Goal: Task Accomplishment & Management: Manage account settings

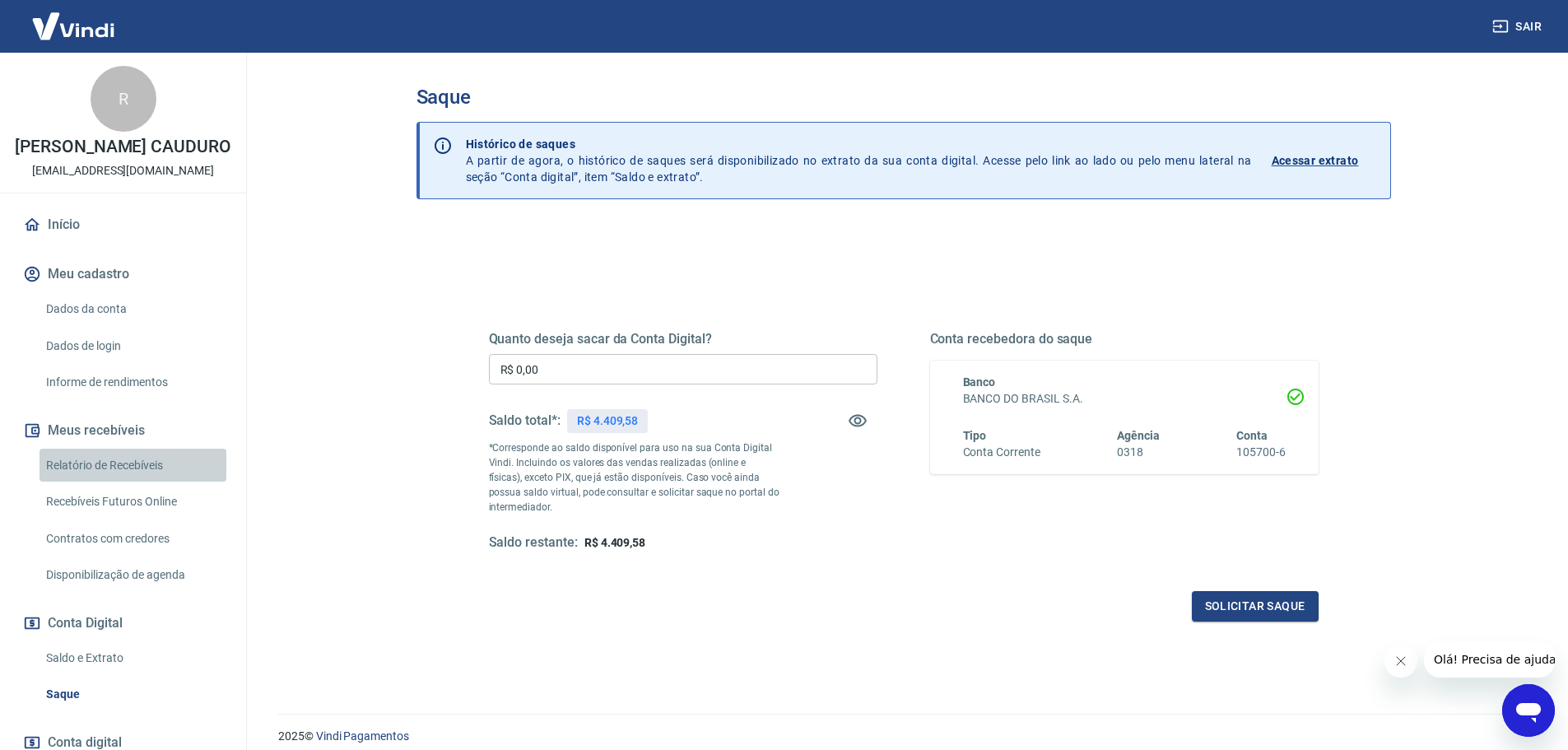
click at [150, 482] on link "Relatório de Recebíveis" at bounding box center [133, 466] width 187 height 33
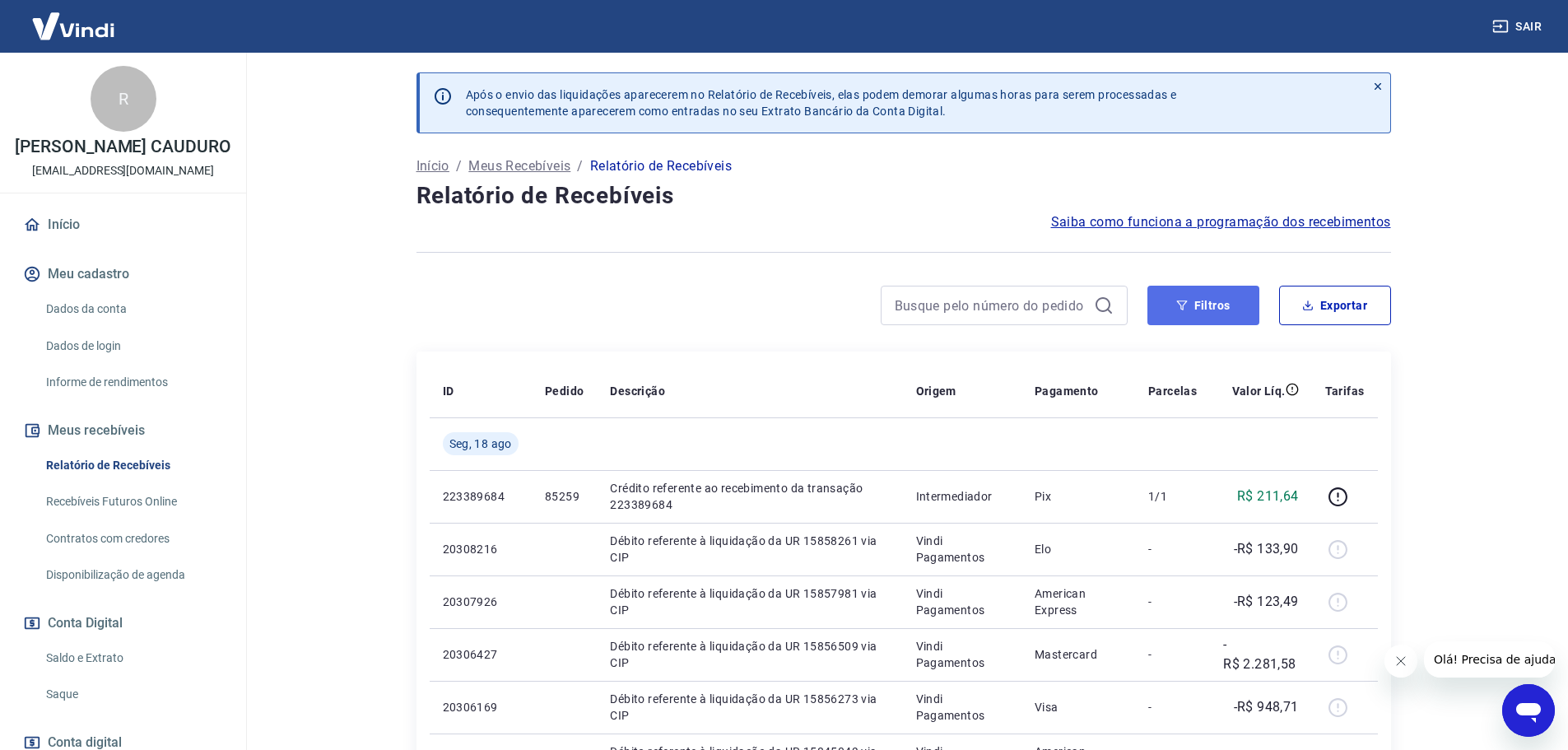
click at [1230, 294] on button "Filtros" at bounding box center [1203, 306] width 112 height 40
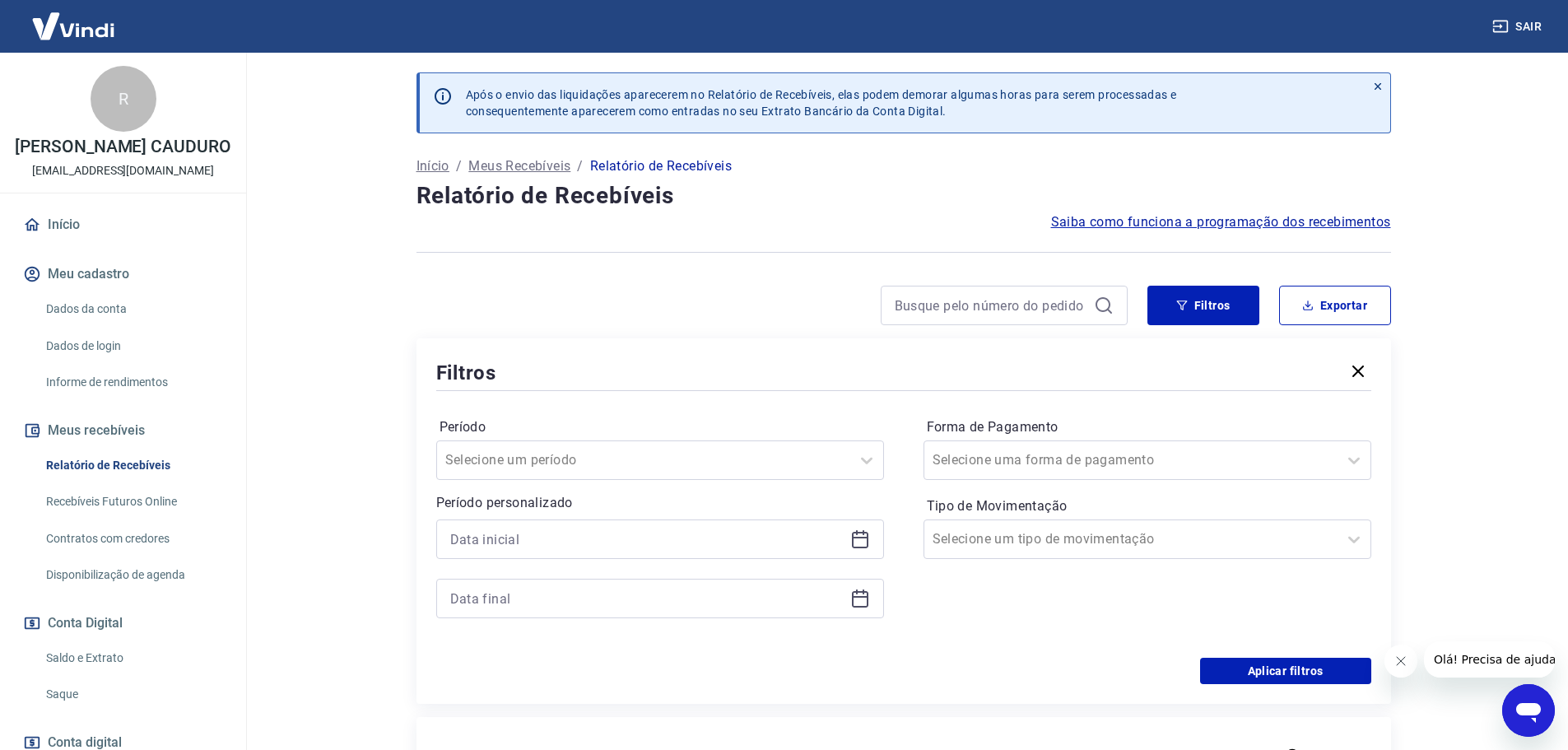
click at [862, 536] on icon at bounding box center [860, 539] width 19 height 19
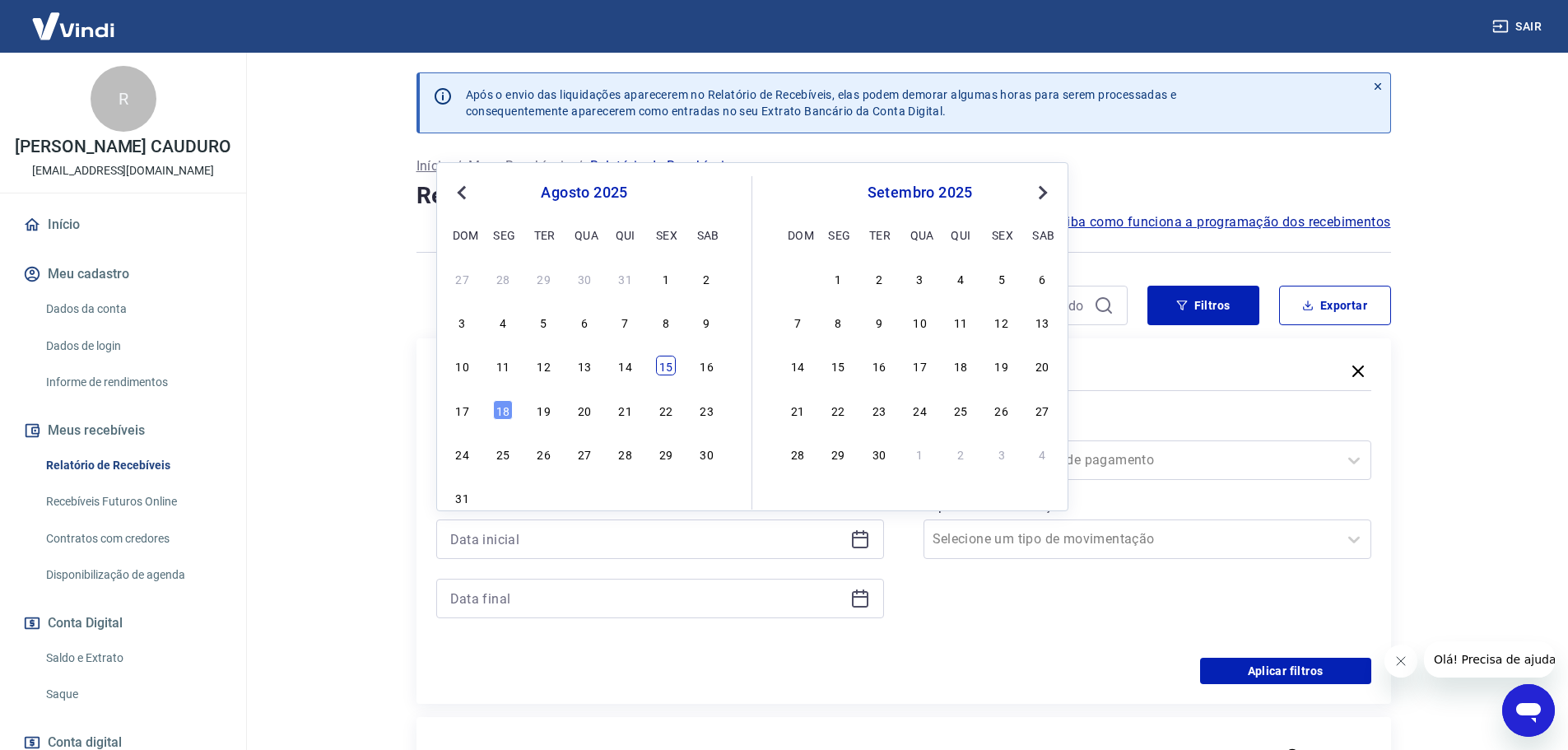
click at [669, 364] on div "15" at bounding box center [666, 365] width 19 height 19
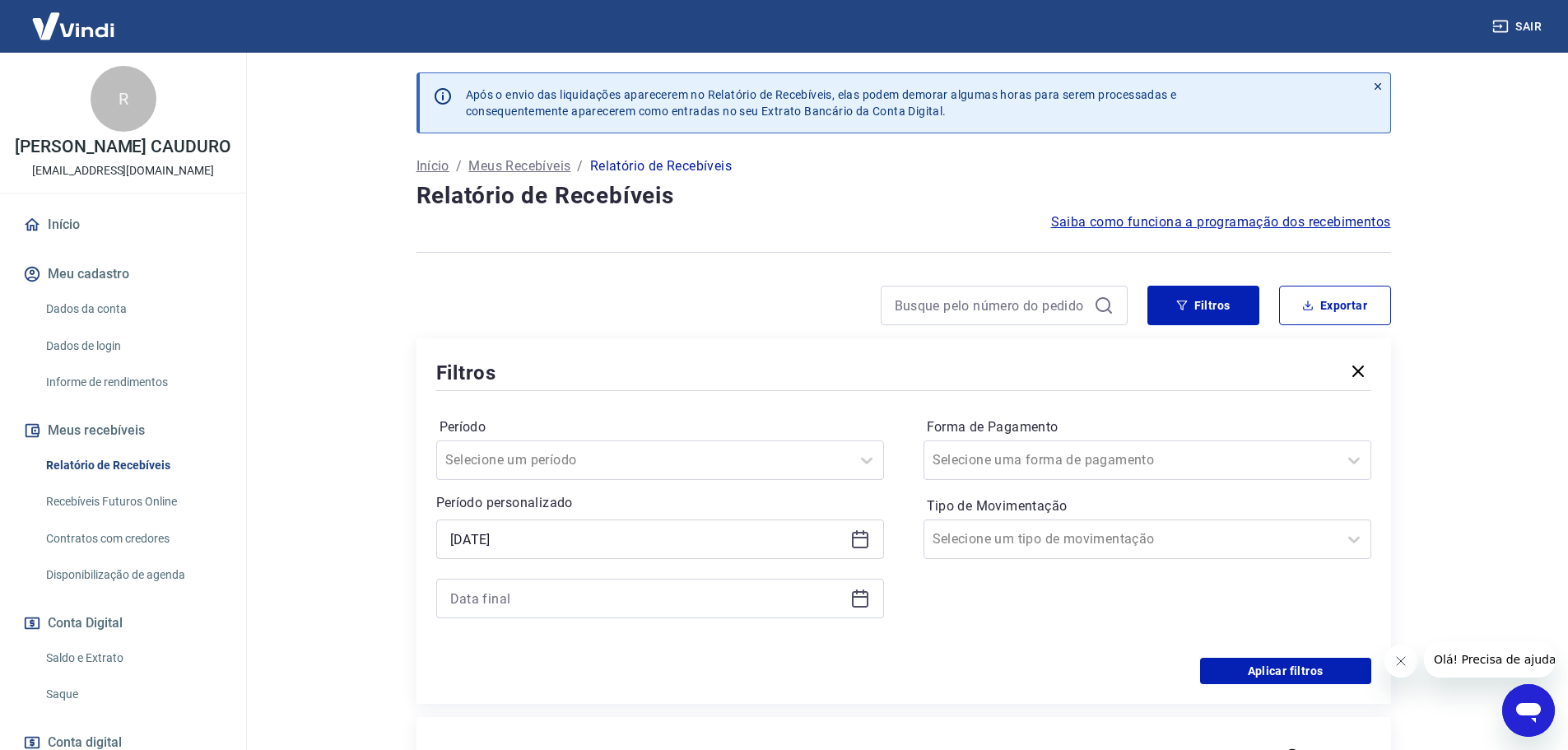
type input "[DATE]"
click at [865, 598] on icon at bounding box center [860, 597] width 17 height 2
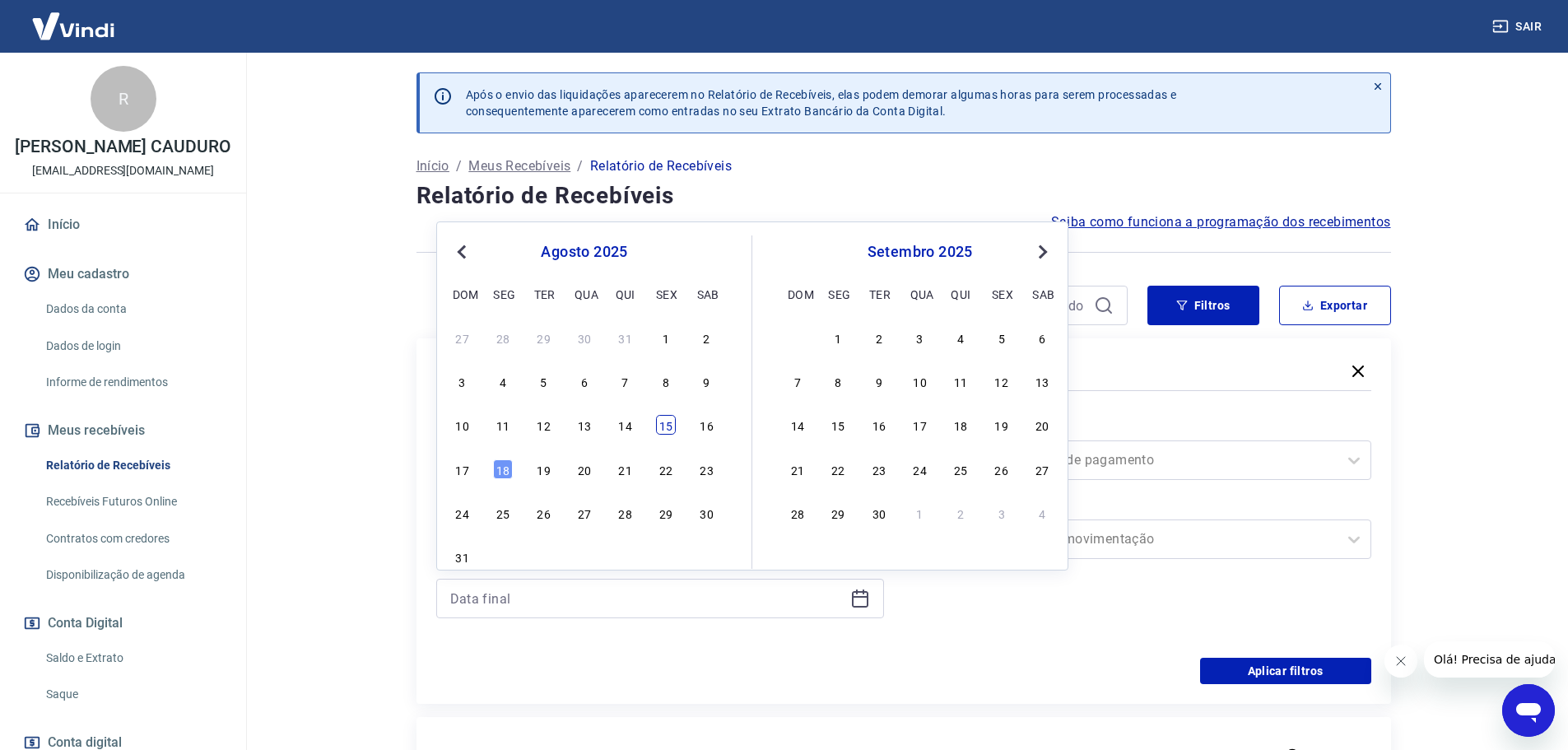
click at [672, 426] on div "15" at bounding box center [666, 424] width 19 height 19
type input "[DATE]"
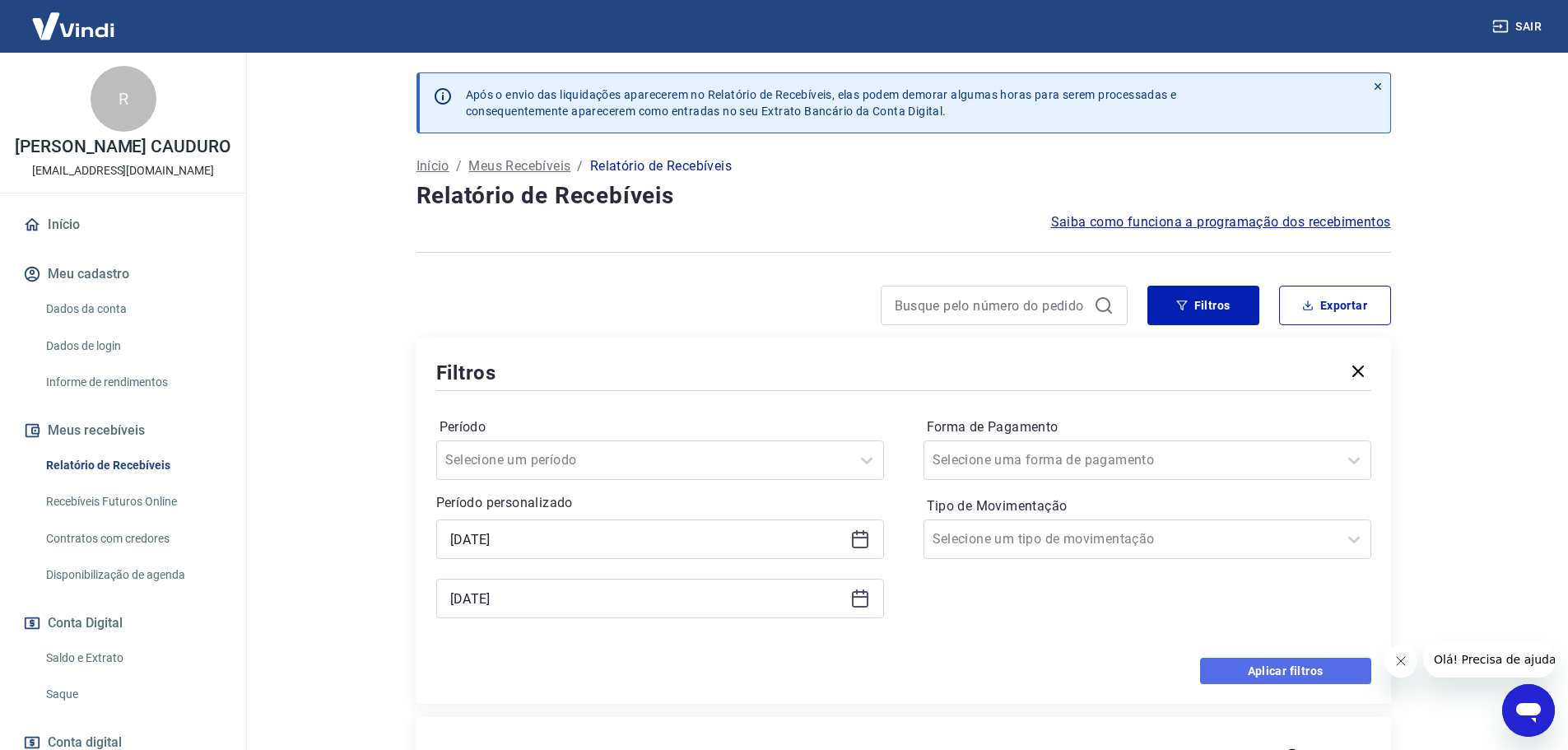
click at [1264, 666] on button "Aplicar filtros" at bounding box center [1286, 671] width 171 height 26
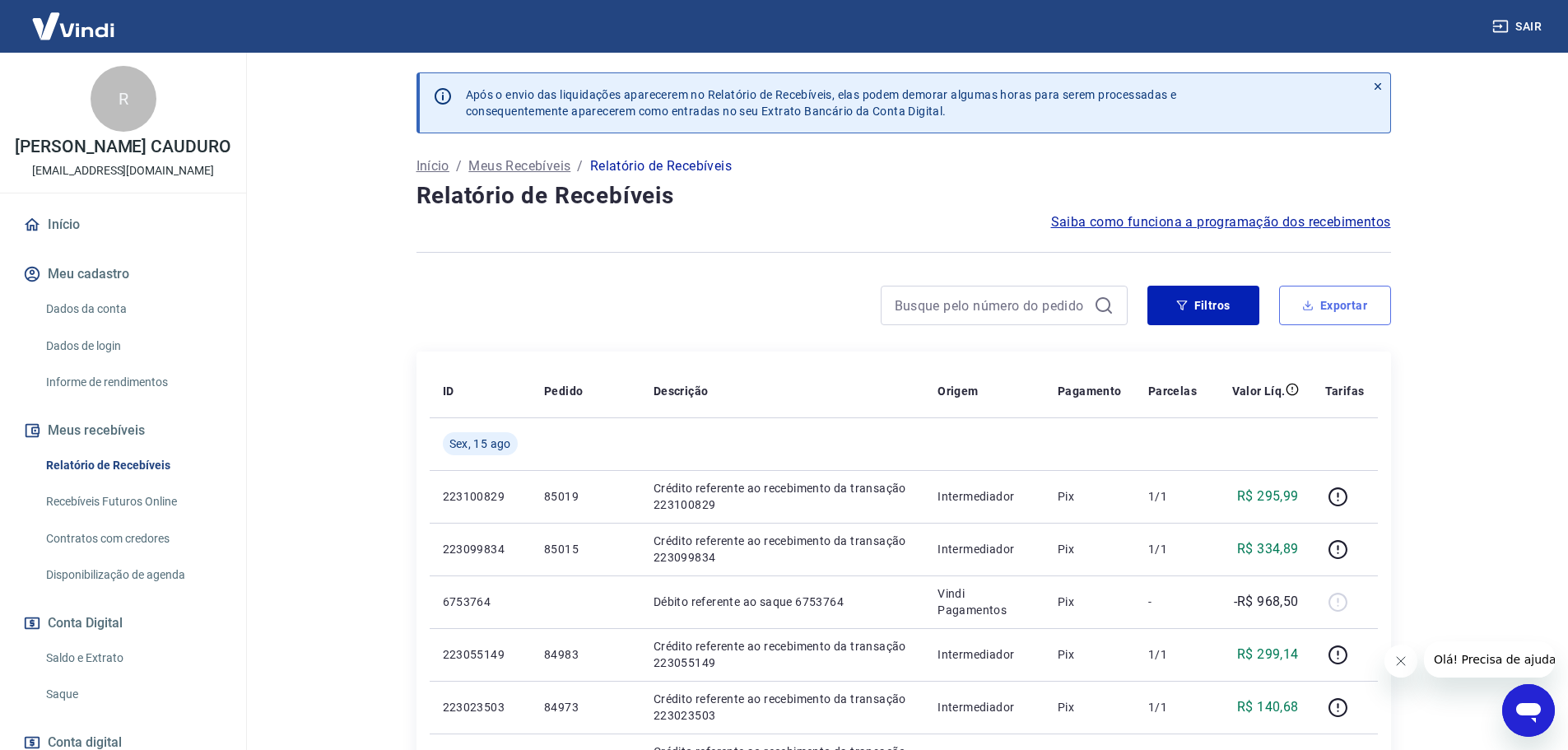
click at [1290, 313] on button "Exportar" at bounding box center [1335, 306] width 112 height 40
type input "[DATE]"
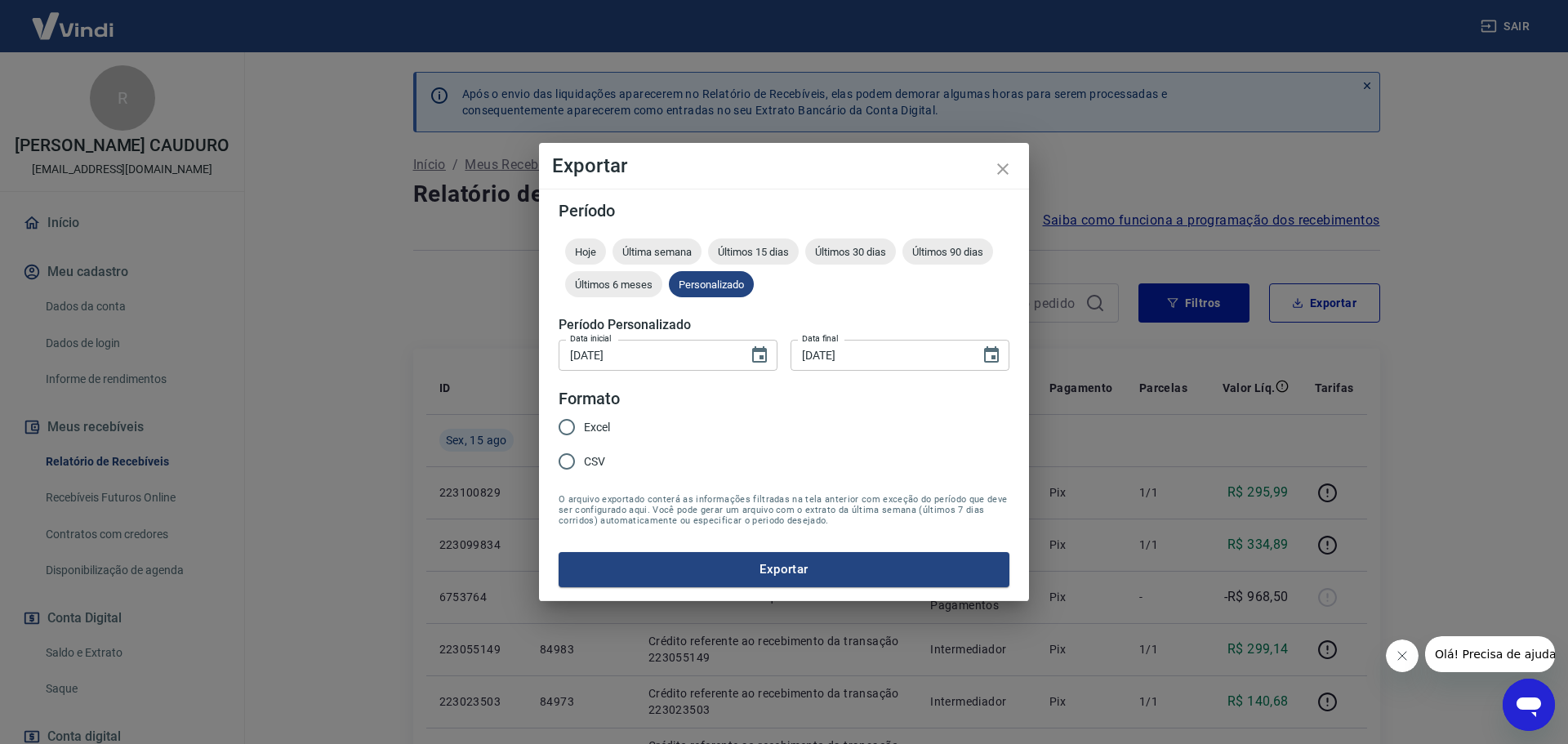
click at [609, 424] on span "Excel" at bounding box center [597, 427] width 26 height 17
click at [584, 424] on input "Excel" at bounding box center [566, 426] width 34 height 34
radio input "true"
drag, startPoint x: 704, startPoint y: 547, endPoint x: 705, endPoint y: 558, distance: 11.0
click at [705, 550] on form "Período Hoje Última semana Últimos 15 dias Últimos 30 dias Últimos 90 dias Últi…" at bounding box center [783, 395] width 451 height 384
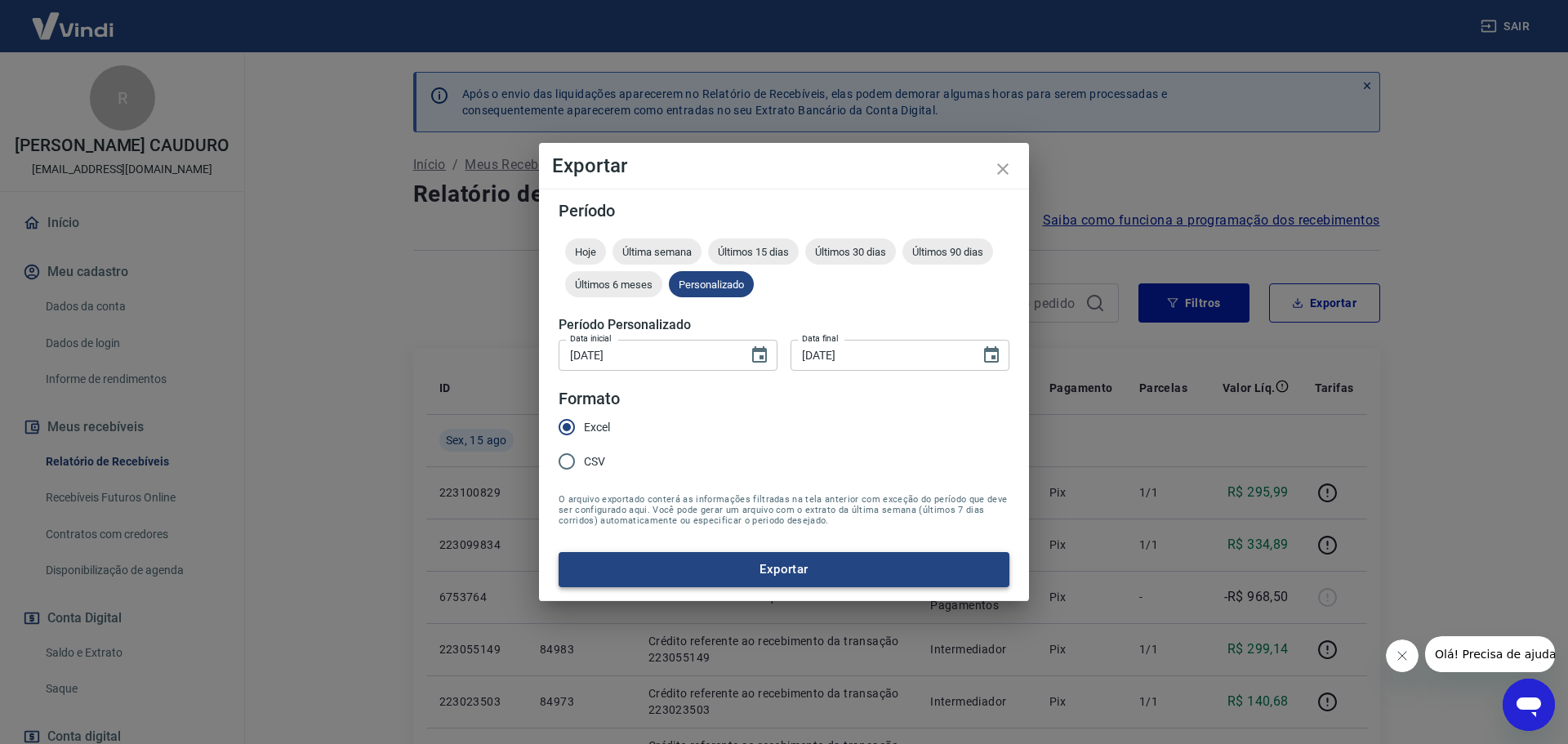
click at [715, 576] on button "Exportar" at bounding box center [783, 569] width 451 height 34
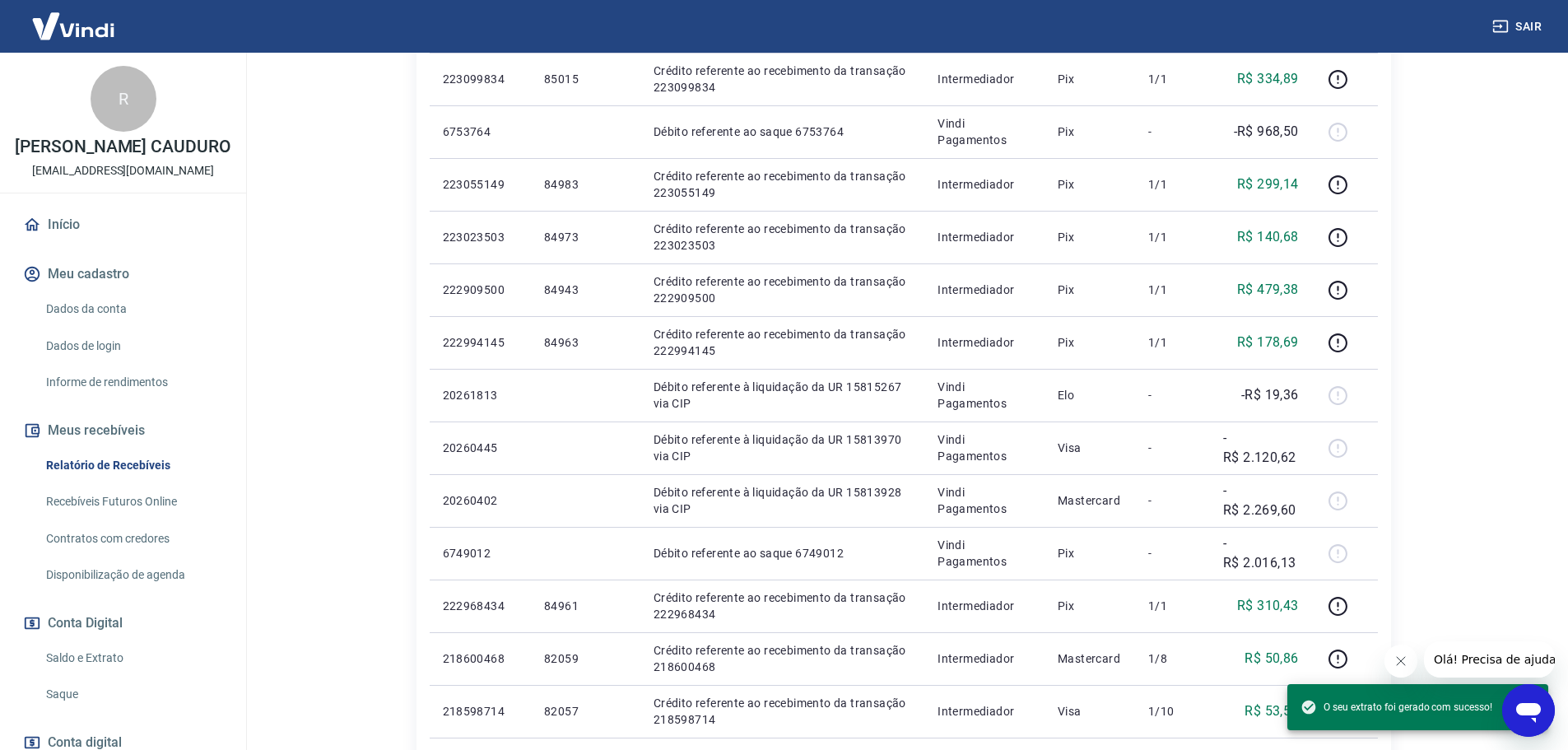
scroll to position [494, 0]
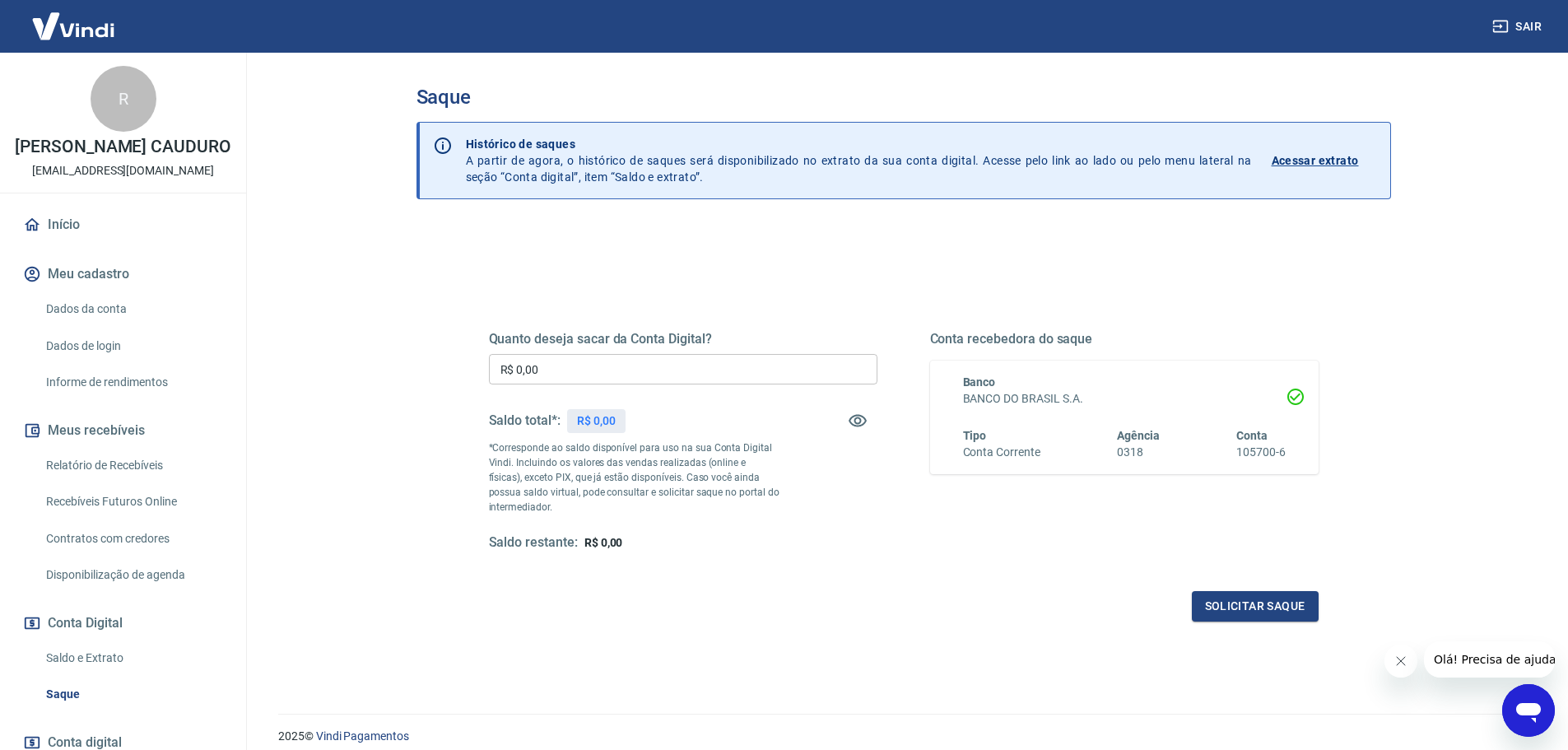
click at [703, 369] on input "R$ 0,00" at bounding box center [683, 369] width 389 height 31
type input "R$ 4.409,58"
click at [1247, 599] on button "Solicitar saque" at bounding box center [1255, 606] width 127 height 31
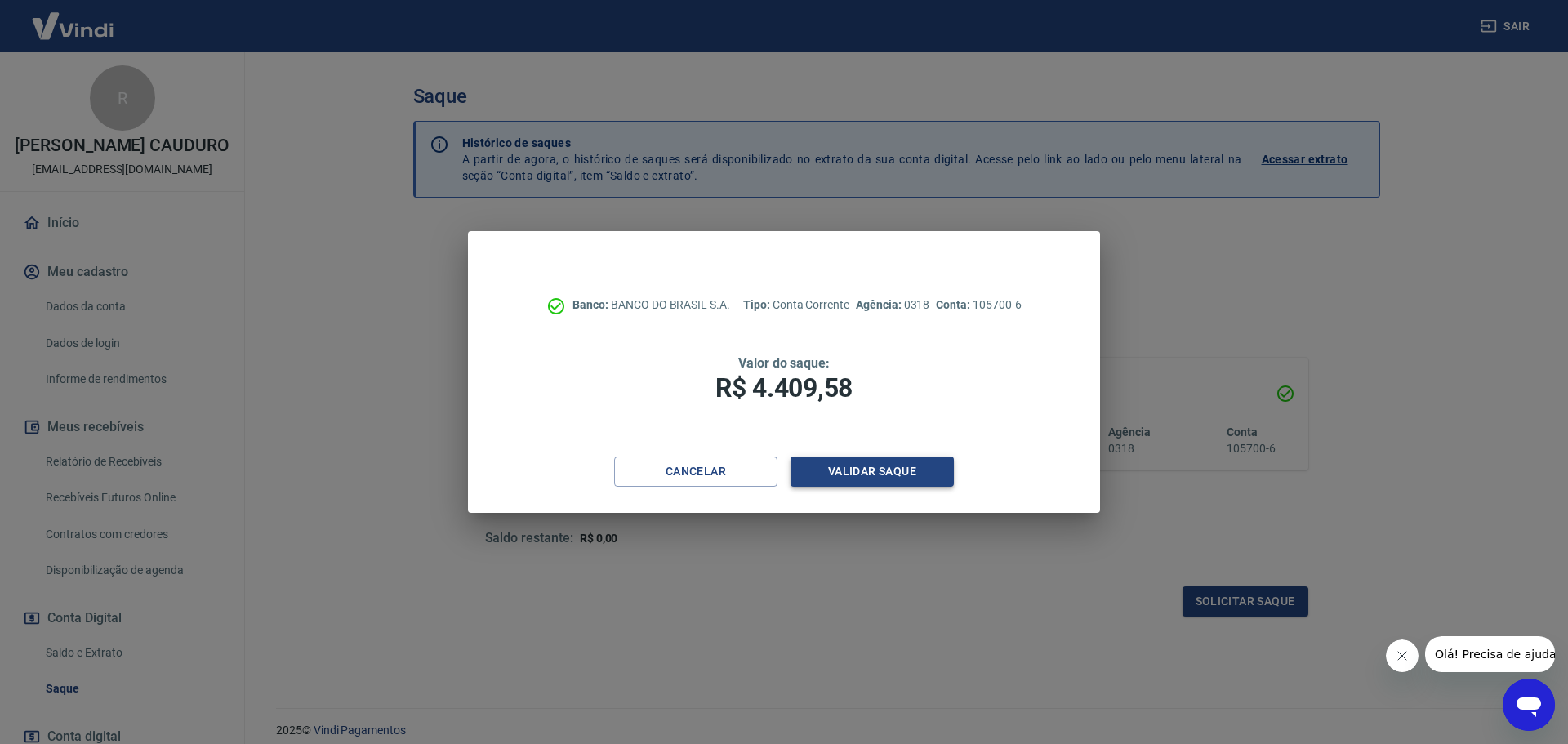
click at [847, 470] on button "Validar saque" at bounding box center [872, 471] width 163 height 30
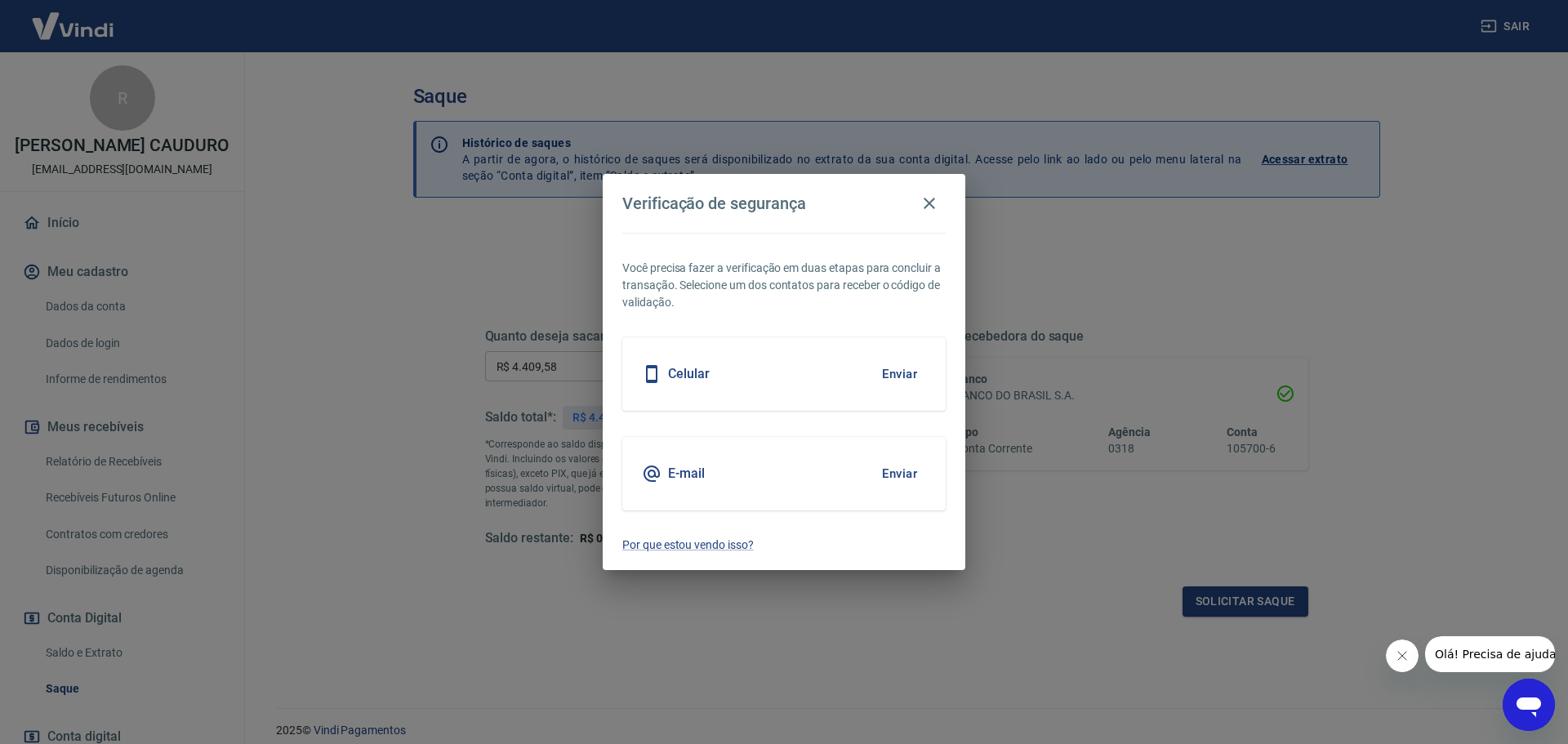
click at [906, 471] on button "Enviar" at bounding box center [900, 473] width 53 height 34
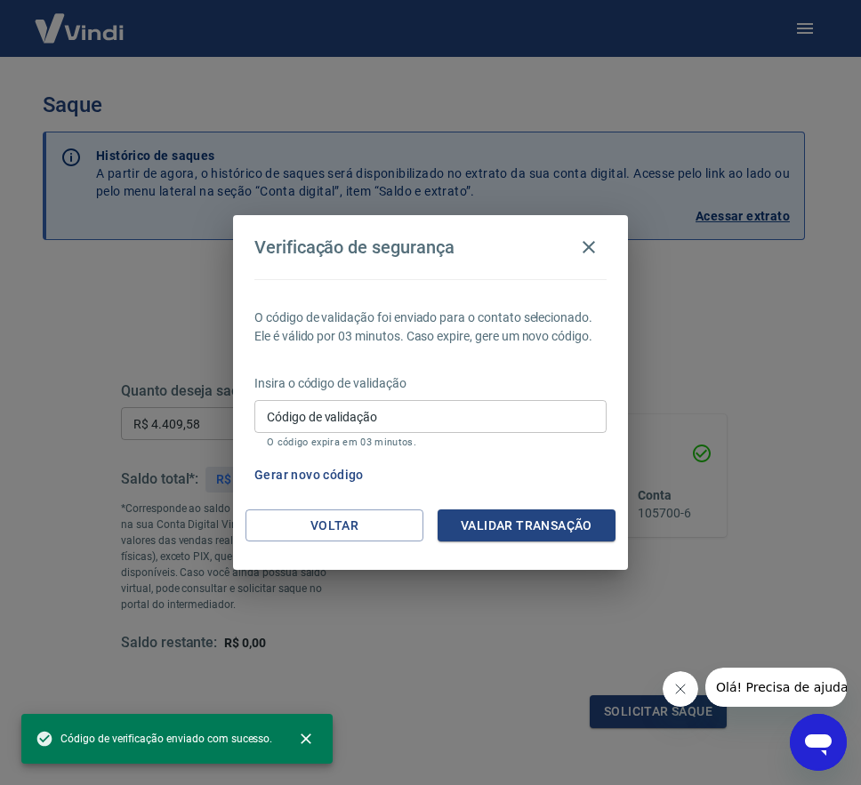
click at [580, 349] on div "O código de validação foi enviado para o contato selecionado. Ele é válido por …" at bounding box center [430, 394] width 395 height 230
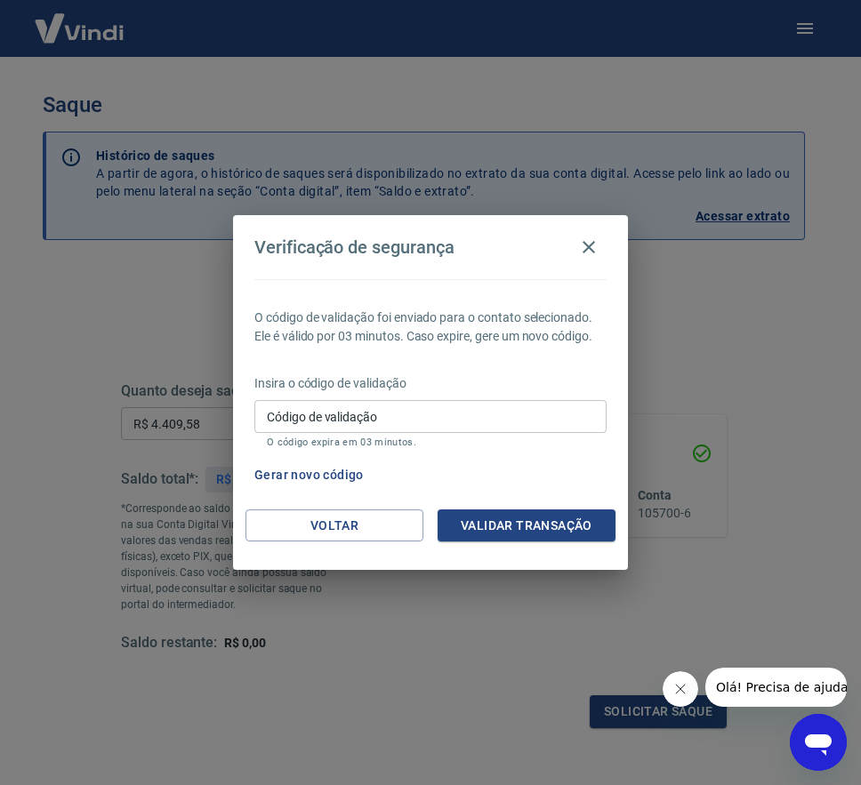
click at [529, 418] on input "Código de validação" at bounding box center [430, 416] width 352 height 33
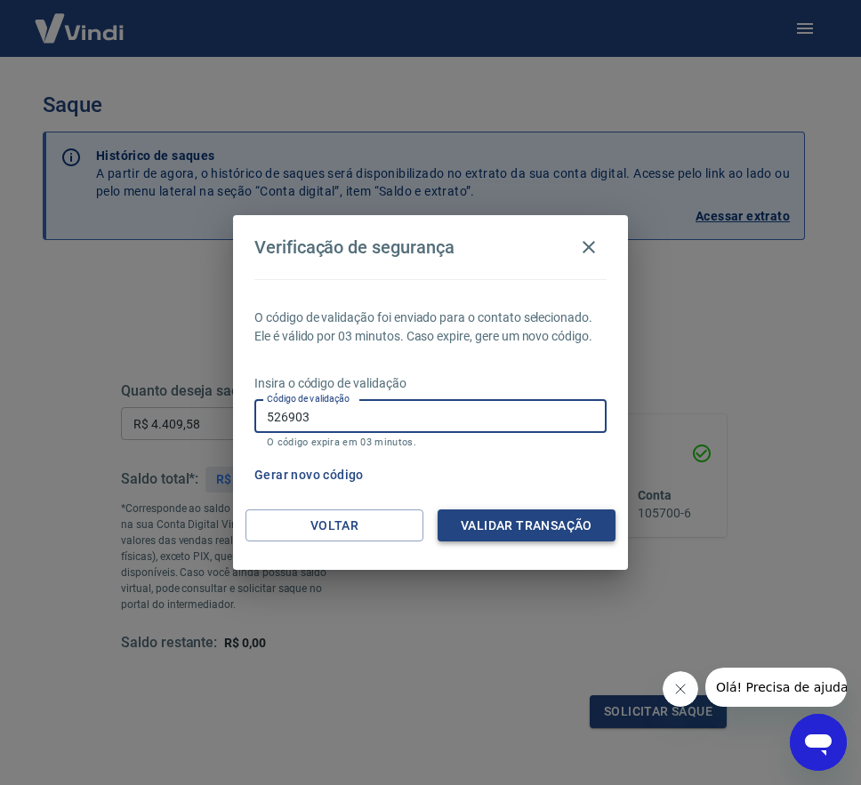
type input "526903"
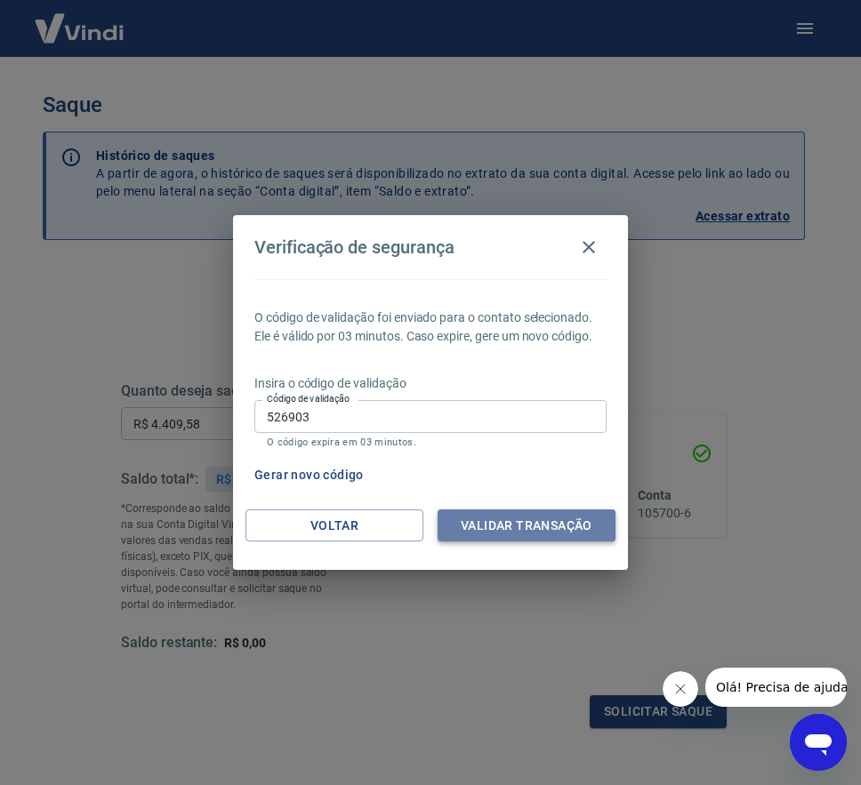
click at [525, 526] on button "Validar transação" at bounding box center [527, 526] width 178 height 33
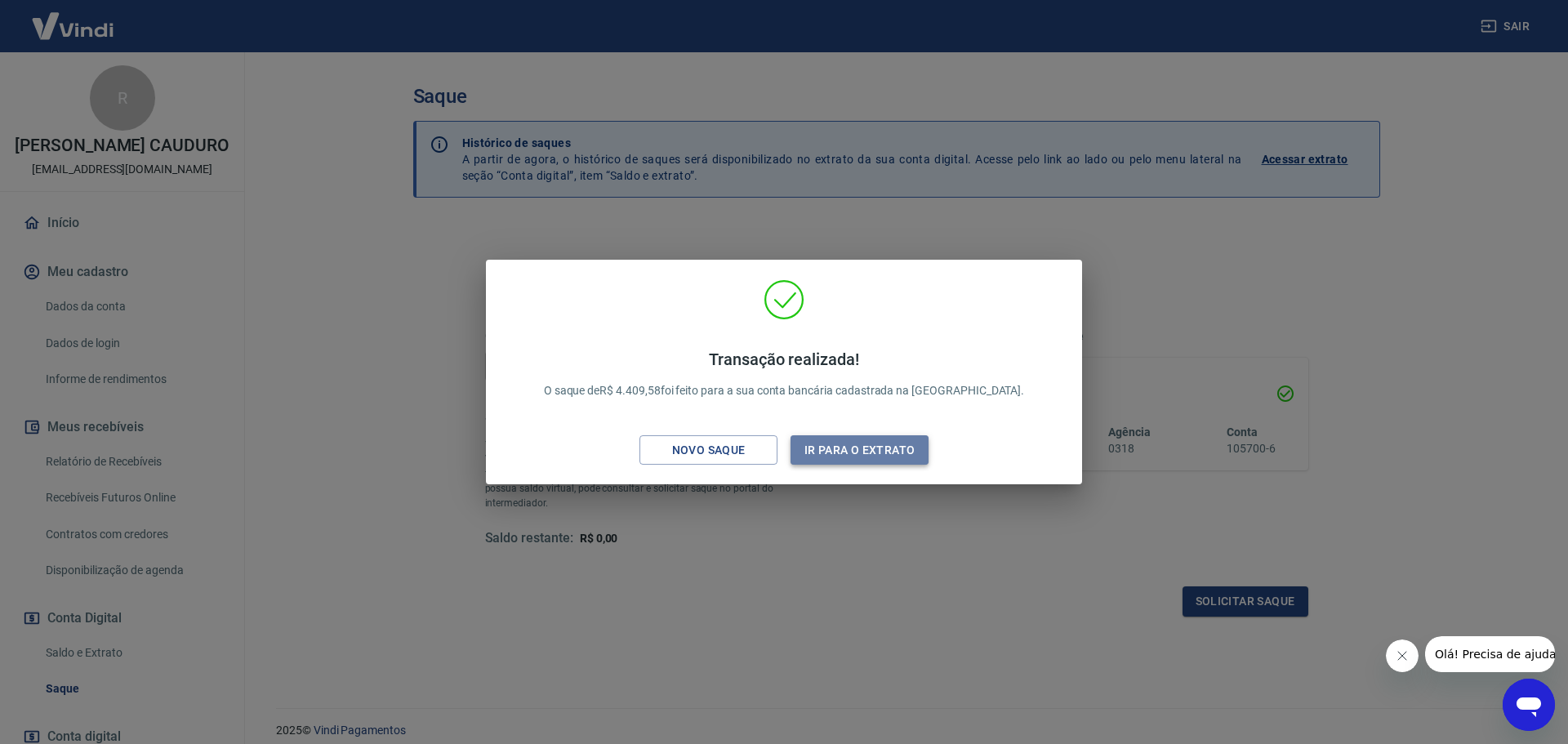
click at [870, 446] on button "Ir para o extrato" at bounding box center [859, 450] width 138 height 30
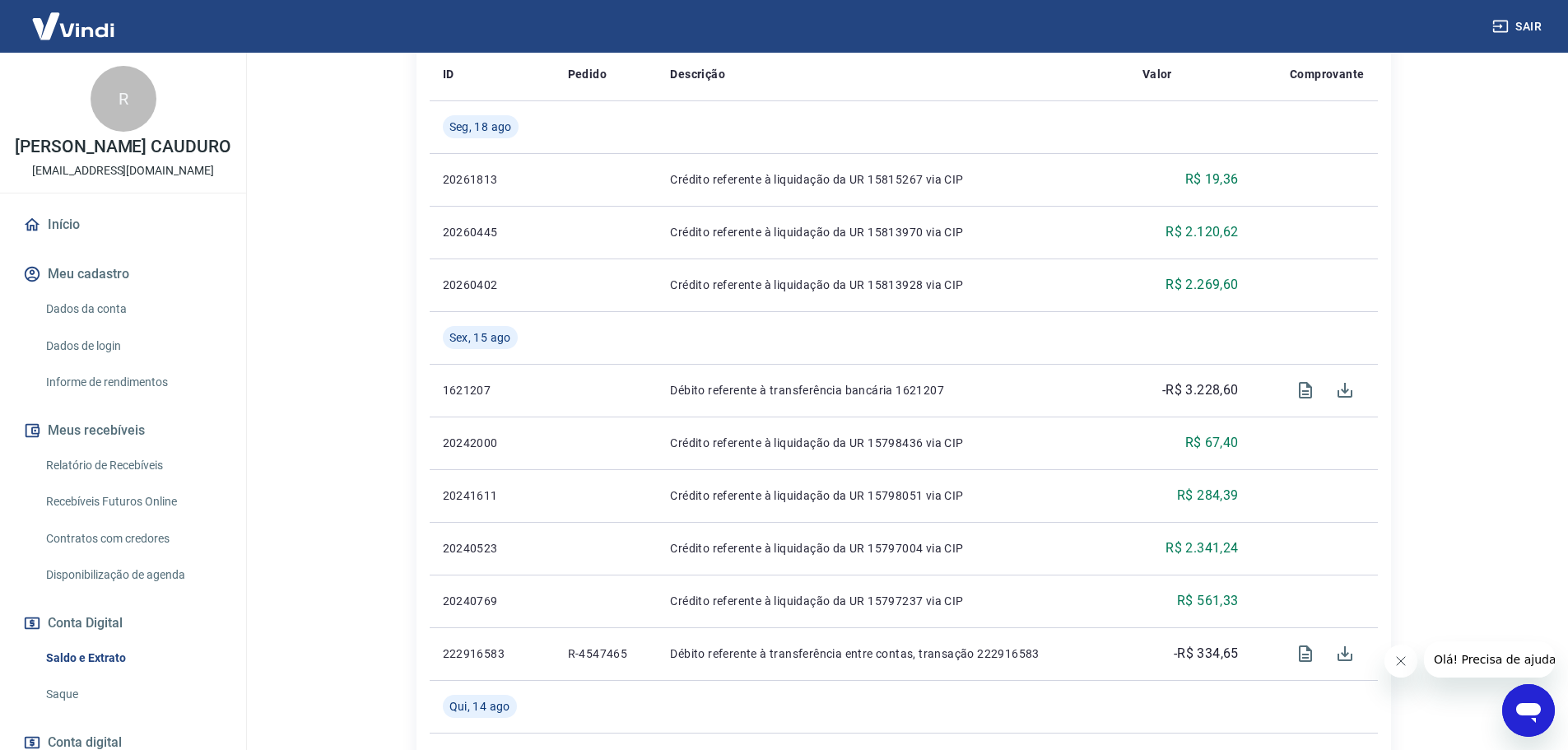
scroll to position [412, 0]
click at [98, 663] on link "Saldo e Extrato" at bounding box center [133, 658] width 187 height 33
